Goal: Transaction & Acquisition: Purchase product/service

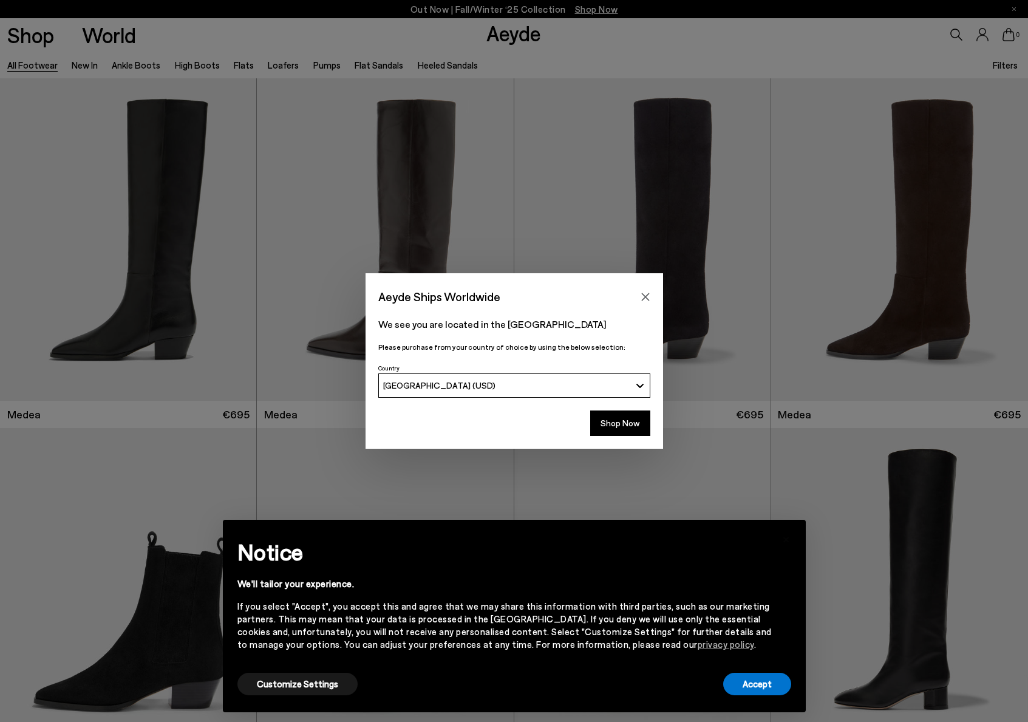
click at [148, 195] on div "Aeyde Ships Worldwide We see you are located in the United States Please purcha…" at bounding box center [514, 361] width 1028 height 722
click at [636, 416] on button "Shop Now" at bounding box center [620, 422] width 60 height 25
click at [636, 431] on button "Shop Now" at bounding box center [620, 422] width 60 height 25
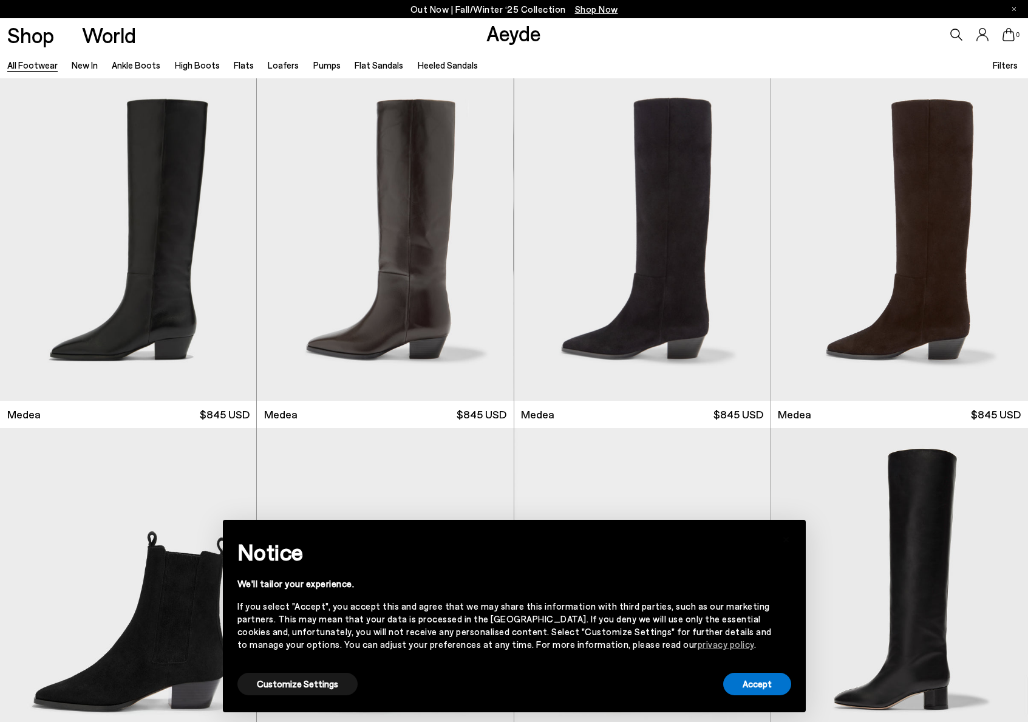
click at [241, 52] on ul "All Footwear New In Ankle Boots High Boots Flats Loafers Pumps Flat Sandals Hee…" at bounding box center [249, 64] width 484 height 27
click at [268, 68] on link "Loafers" at bounding box center [283, 64] width 31 height 11
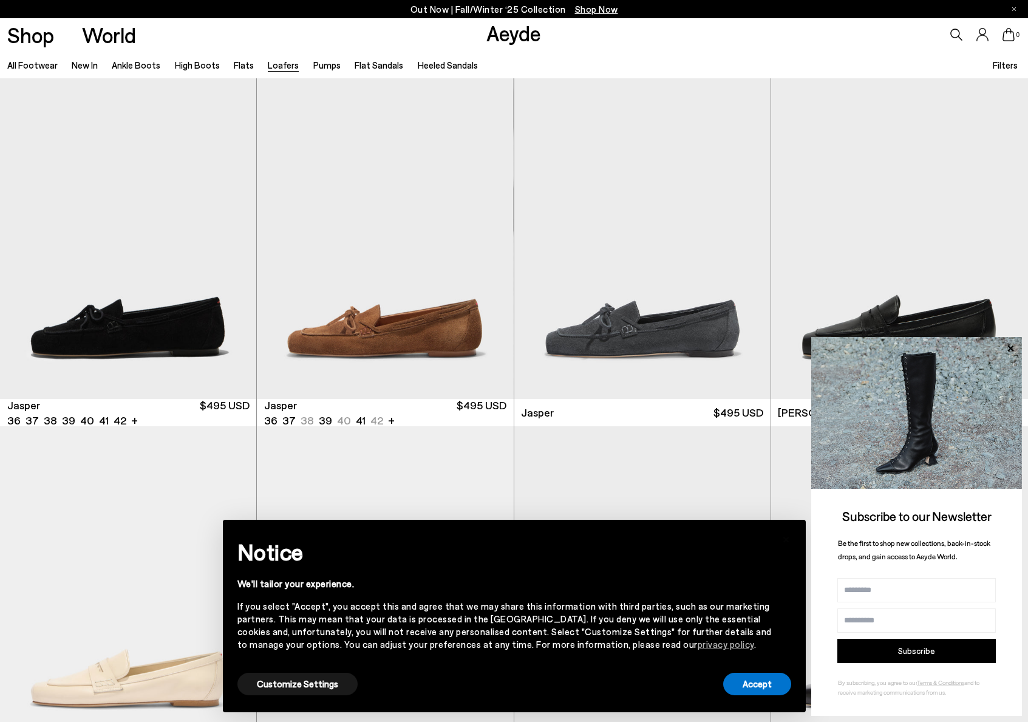
scroll to position [2, 0]
